Goal: Task Accomplishment & Management: Manage account settings

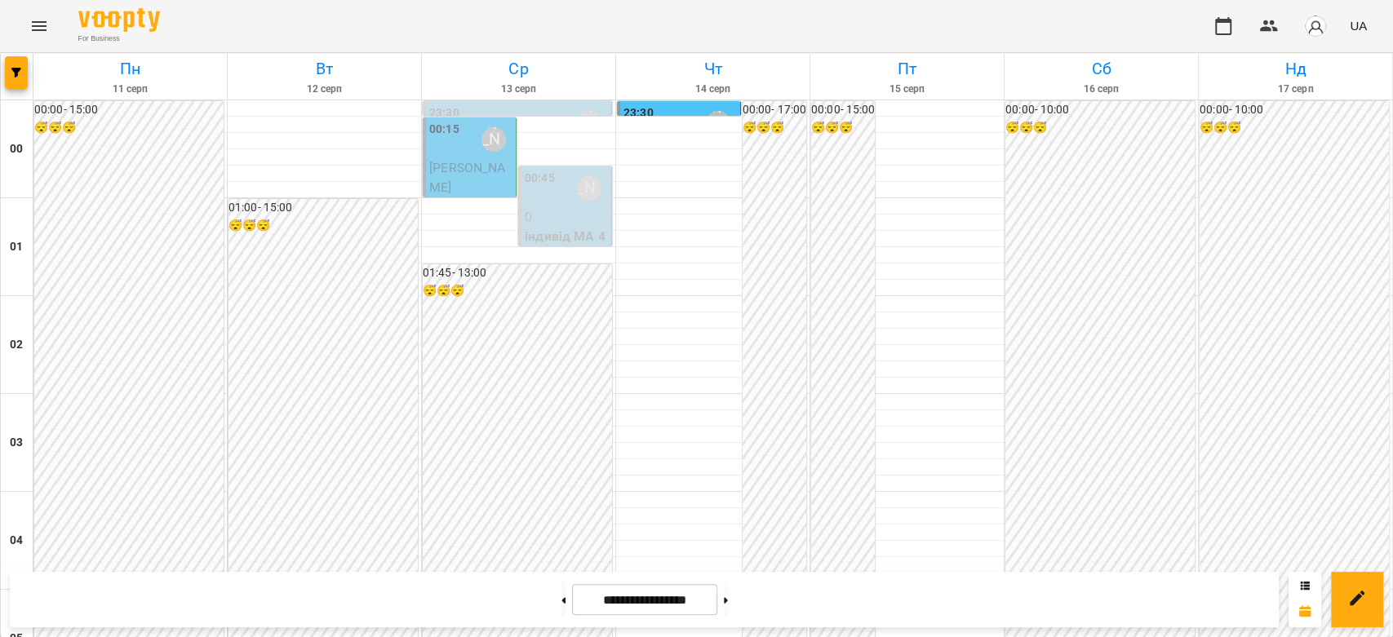
scroll to position [1342, 0]
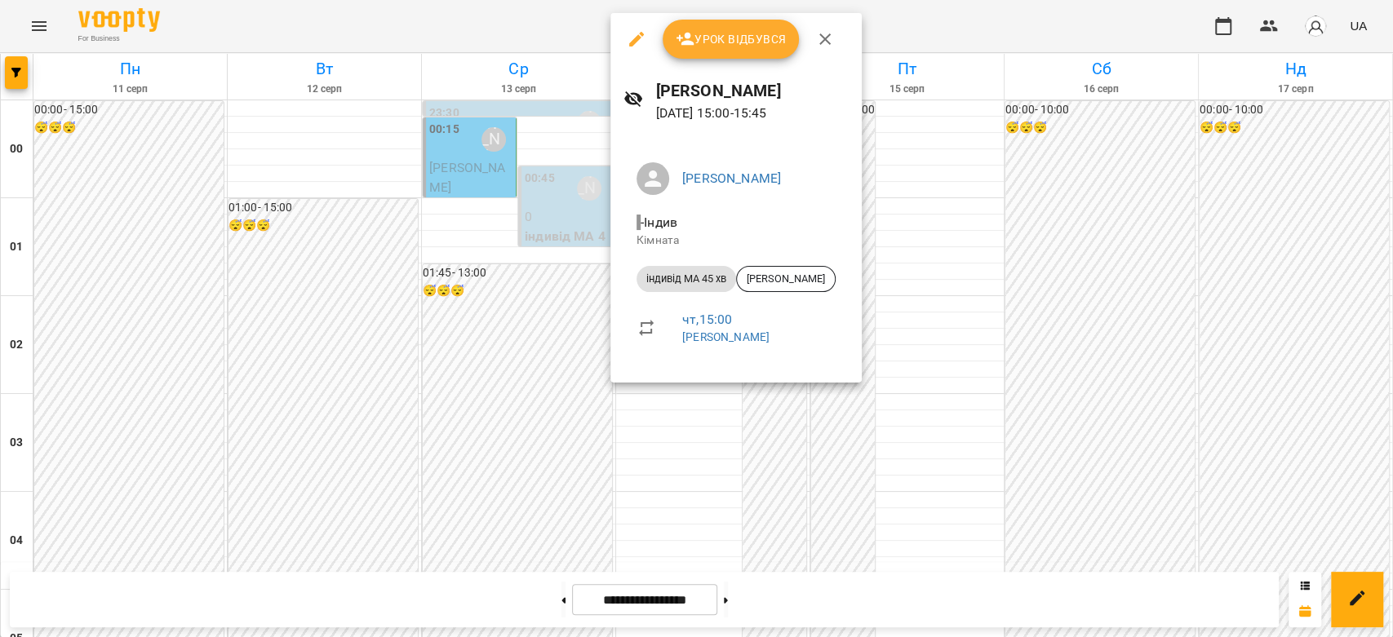
click at [956, 251] on div at bounding box center [696, 318] width 1393 height 637
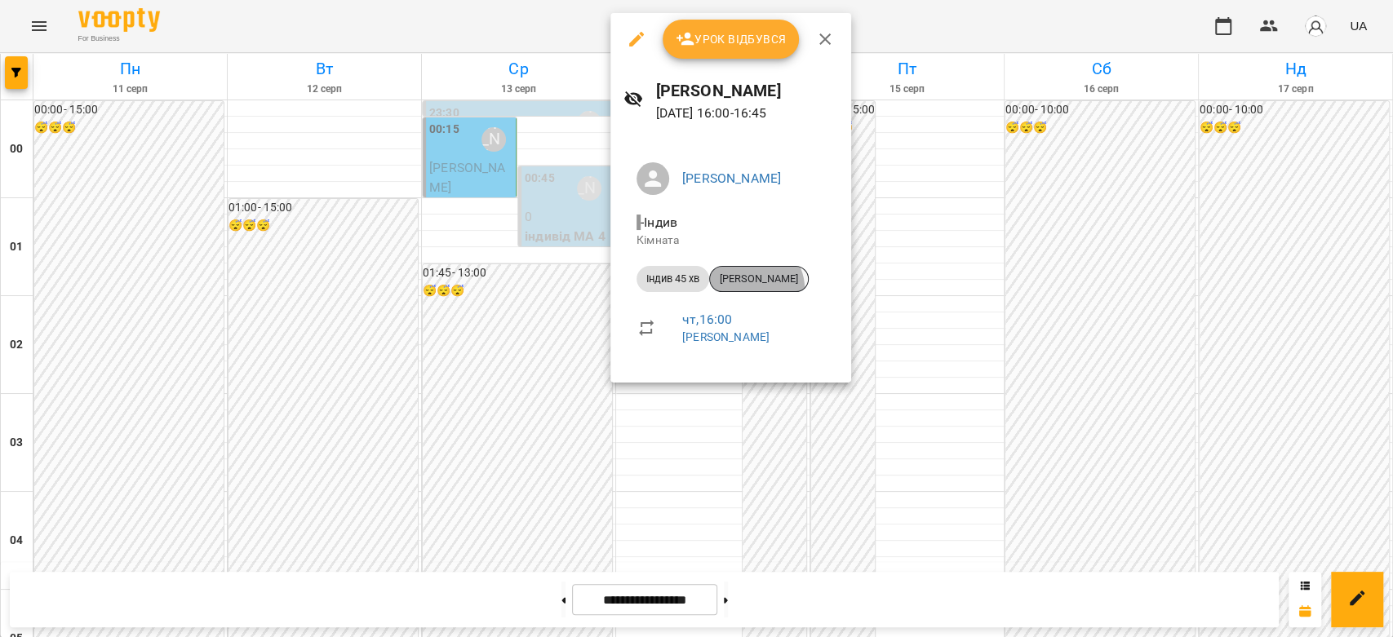
click at [752, 289] on div "[PERSON_NAME]" at bounding box center [759, 279] width 100 height 26
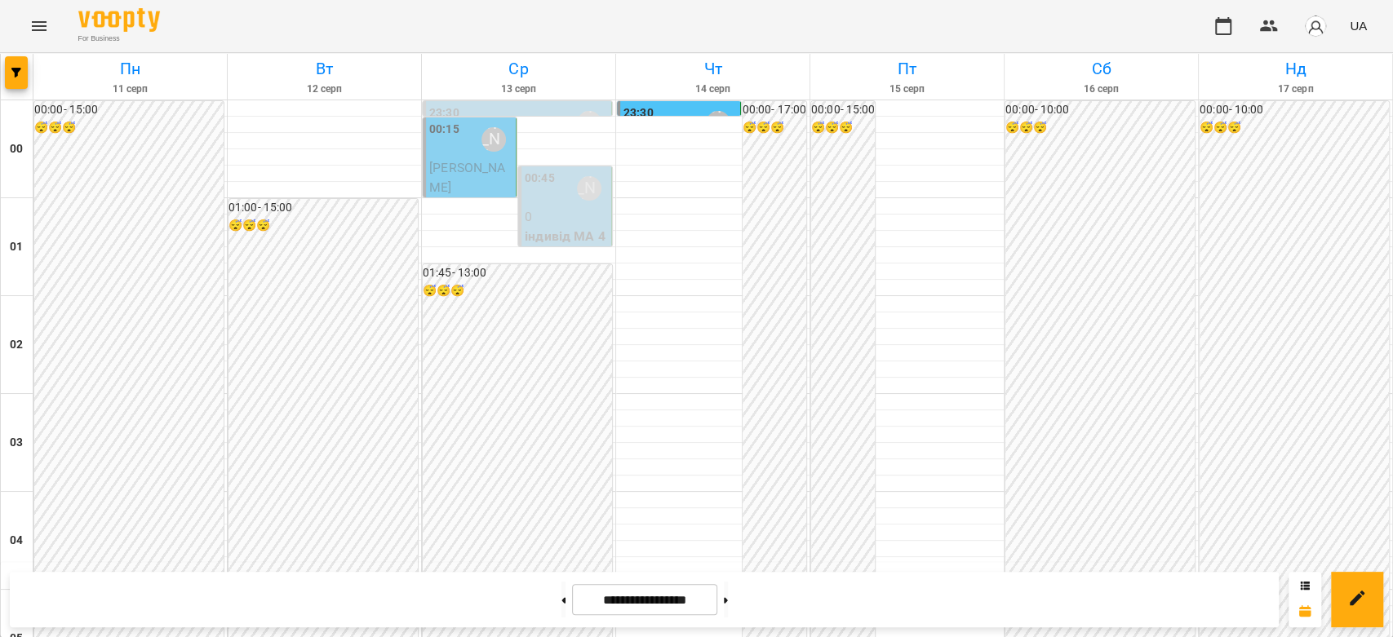
scroll to position [1360, 0]
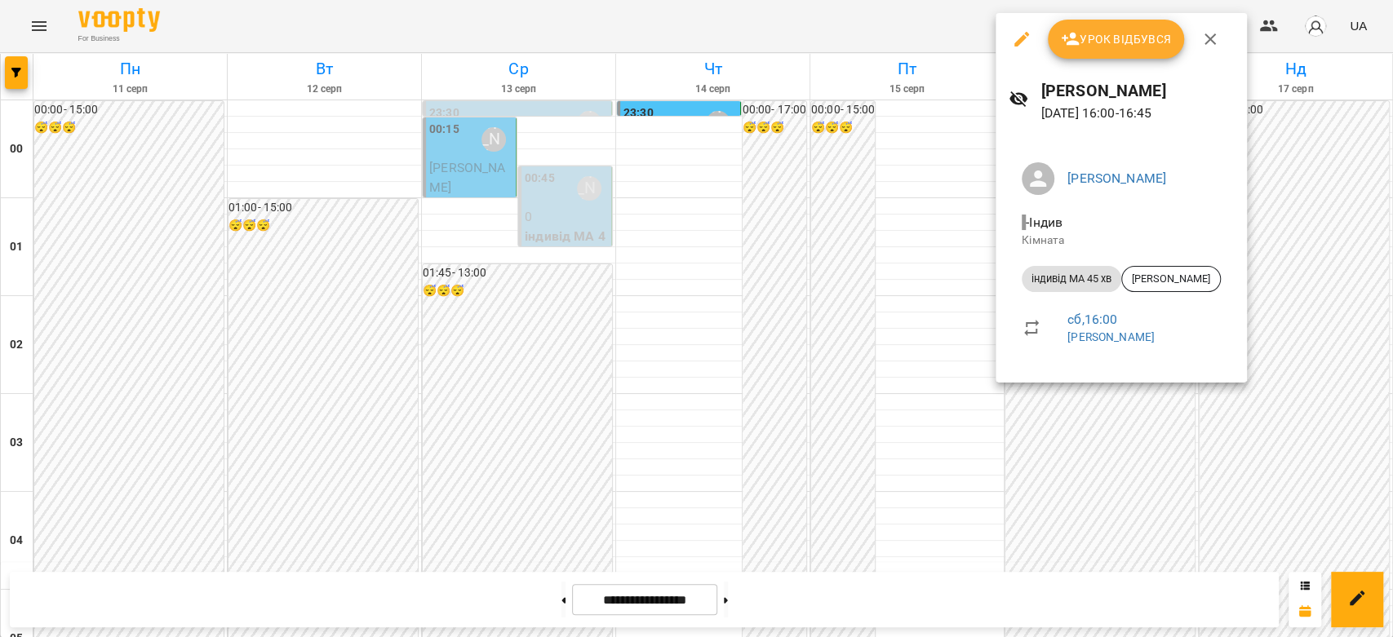
click at [879, 328] on div at bounding box center [696, 318] width 1393 height 637
